Goal: Communication & Community: Answer question/provide support

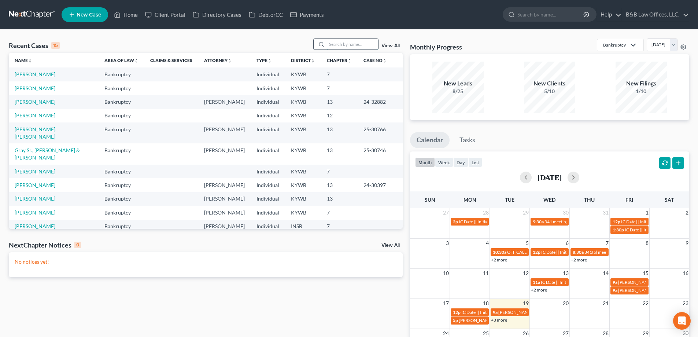
click at [335, 44] on input "search" at bounding box center [352, 44] width 51 height 11
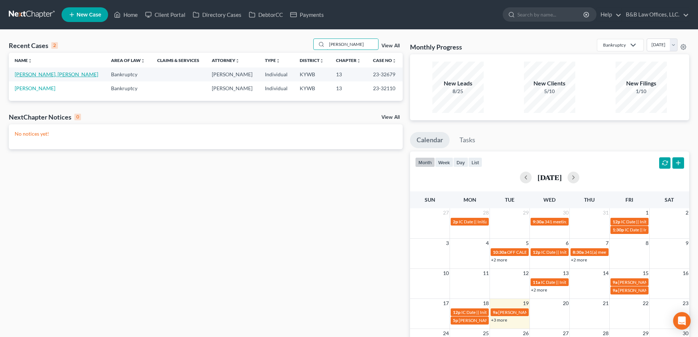
type input "[PERSON_NAME]"
click at [36, 76] on link "[PERSON_NAME], [PERSON_NAME]" at bounding box center [57, 74] width 84 height 6
select select "2"
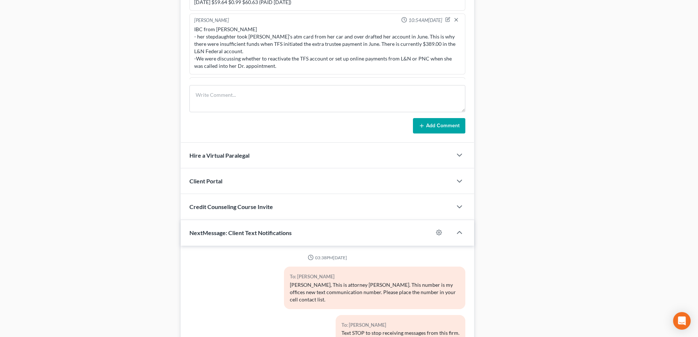
scroll to position [729, 0]
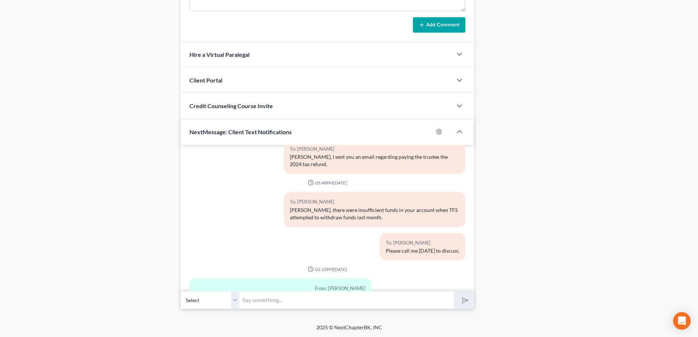
click at [292, 297] on input "text" at bounding box center [346, 300] width 215 height 18
type input "I will look into this [DATE]."
click at [466, 303] on icon "submit" at bounding box center [463, 300] width 7 height 7
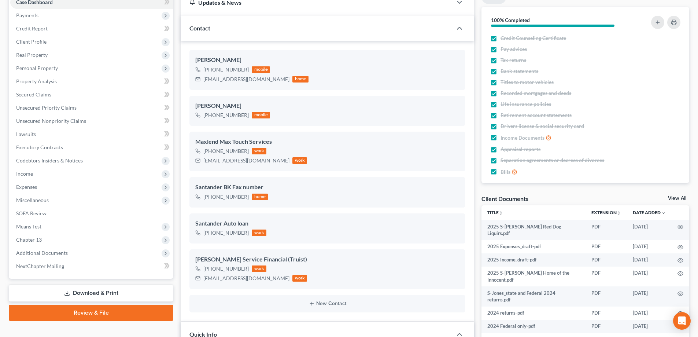
scroll to position [0, 0]
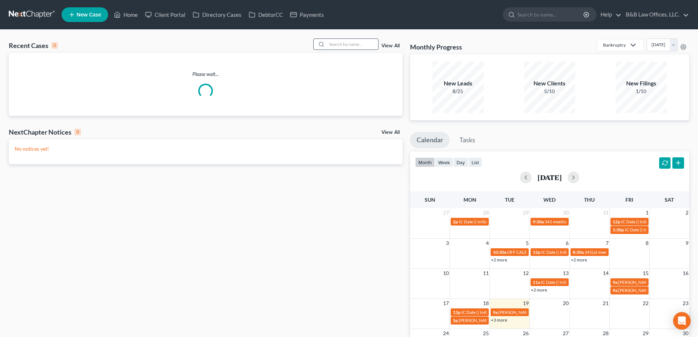
click at [352, 44] on input "search" at bounding box center [352, 44] width 51 height 11
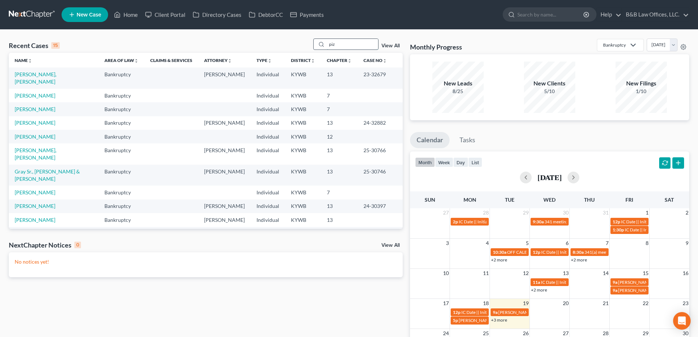
type input "piz"
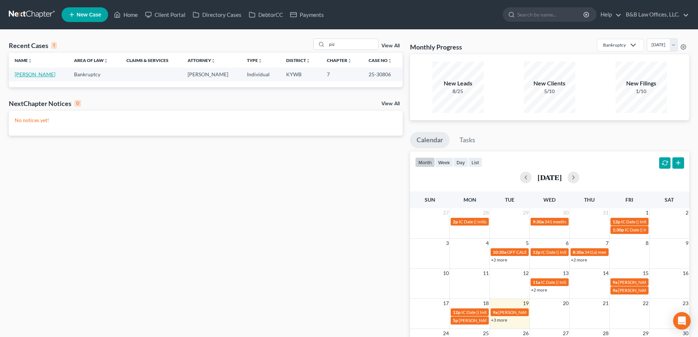
click at [26, 75] on link "[PERSON_NAME]" at bounding box center [35, 74] width 41 height 6
select select "2"
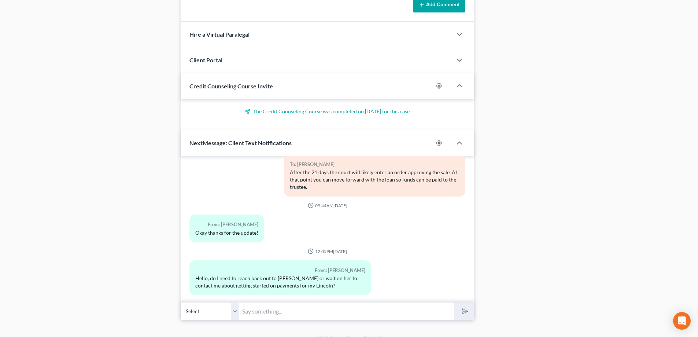
scroll to position [561, 0]
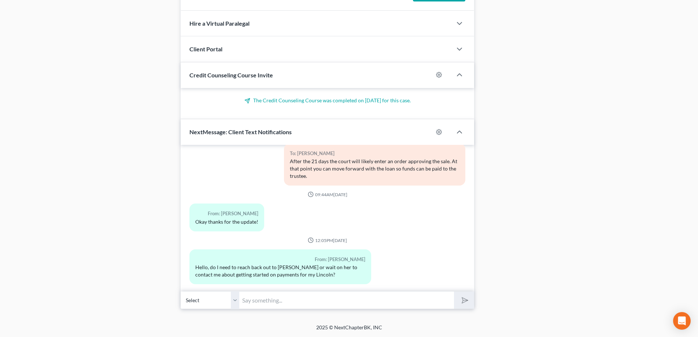
click at [275, 293] on input "text" at bounding box center [346, 300] width 215 height 18
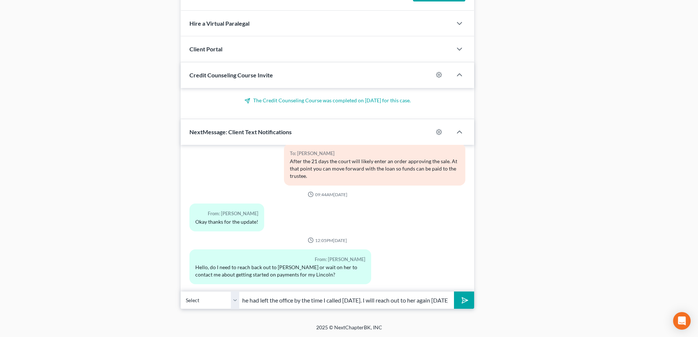
scroll to position [0, 0]
type input "I am not certain. She had left the office by the time I called today. I will re…"
click at [462, 299] on icon "submit" at bounding box center [464, 300] width 10 height 10
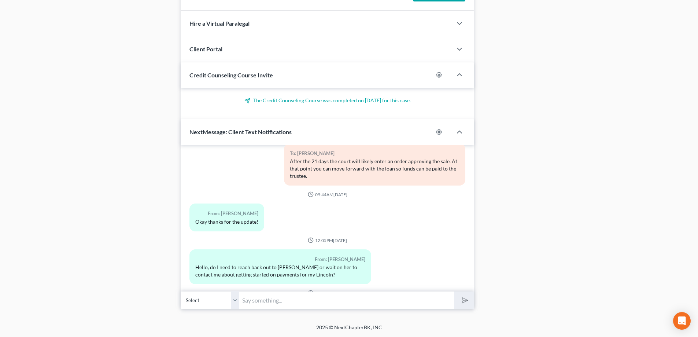
scroll to position [10406, 0]
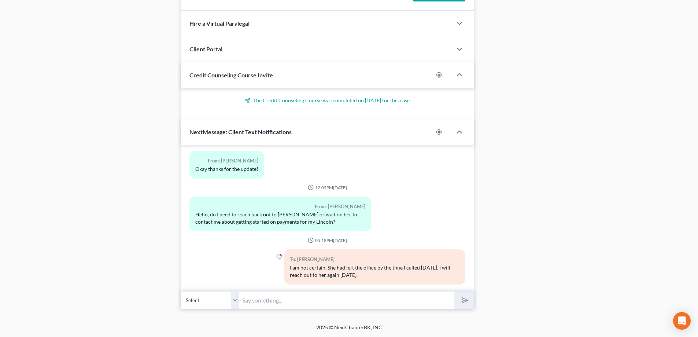
click at [334, 301] on input "text" at bounding box center [346, 300] width 215 height 18
type input "I will let you know what she says."
click at [454, 291] on button "submit" at bounding box center [464, 299] width 20 height 17
